Goal: Find specific page/section: Find specific page/section

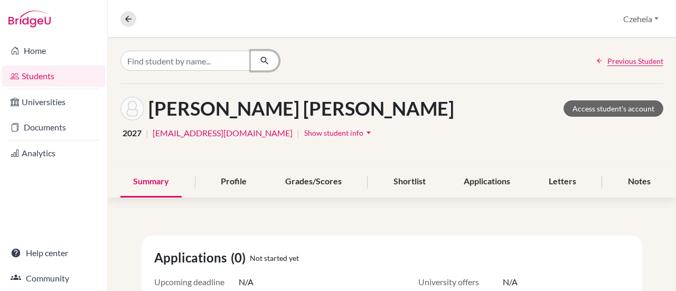
click at [259, 57] on icon "button" at bounding box center [264, 60] width 11 height 11
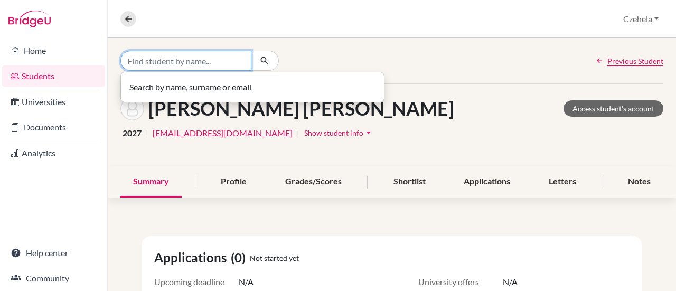
click at [220, 65] on input "Find student by name..." at bounding box center [185, 61] width 131 height 20
type input "[PERSON_NAME]"
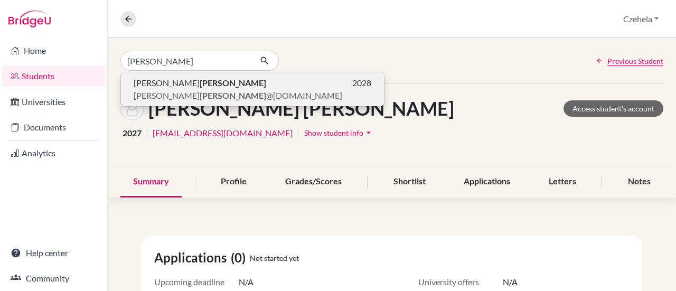
click at [199, 81] on p "[PERSON_NAME] 2028" at bounding box center [253, 83] width 238 height 13
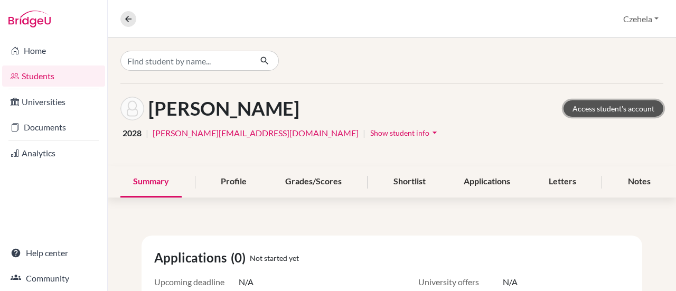
click at [628, 107] on link "Access student's account" at bounding box center [614, 108] width 100 height 16
